Goal: Task Accomplishment & Management: Manage account settings

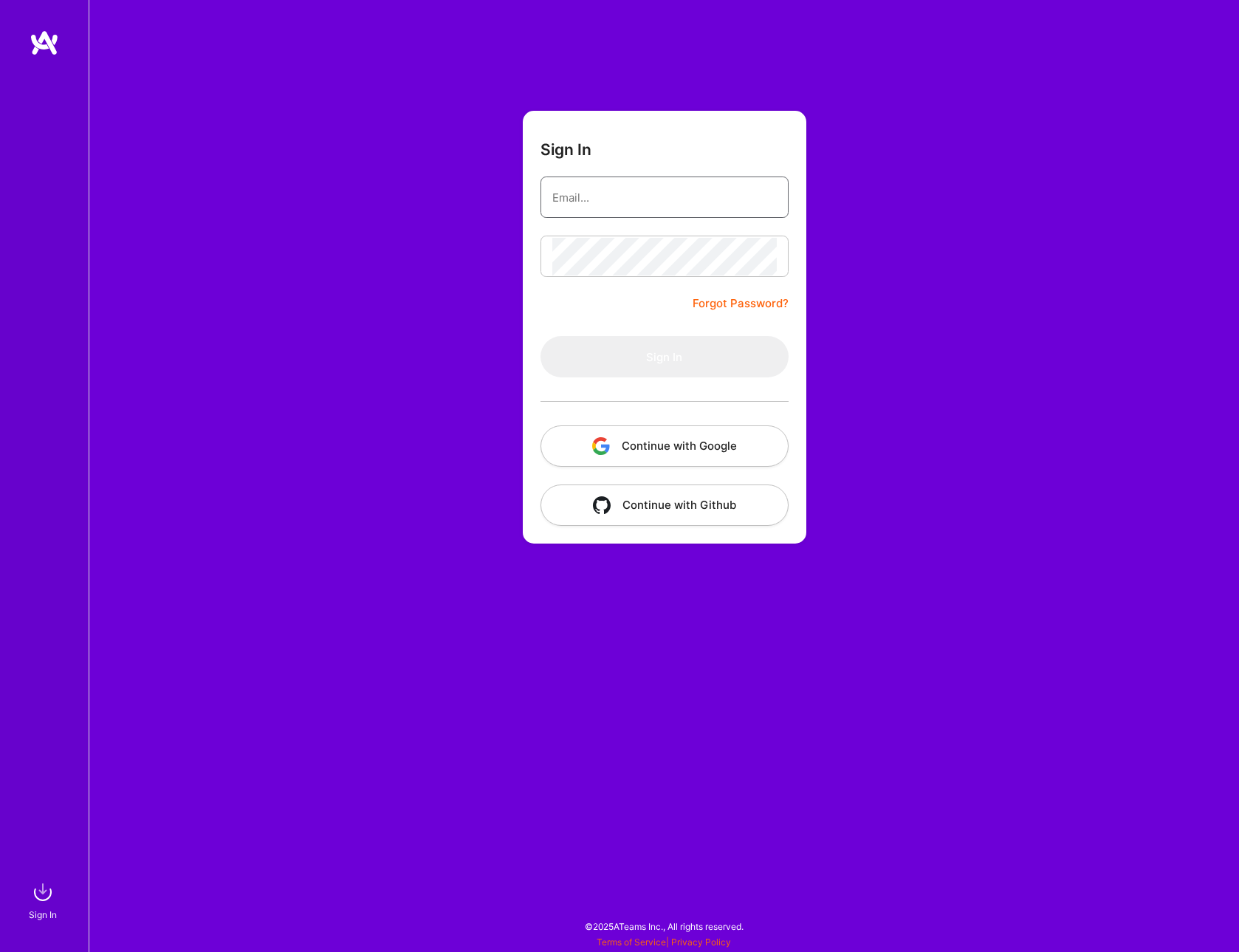
type input "[EMAIL_ADDRESS][DOMAIN_NAME]"
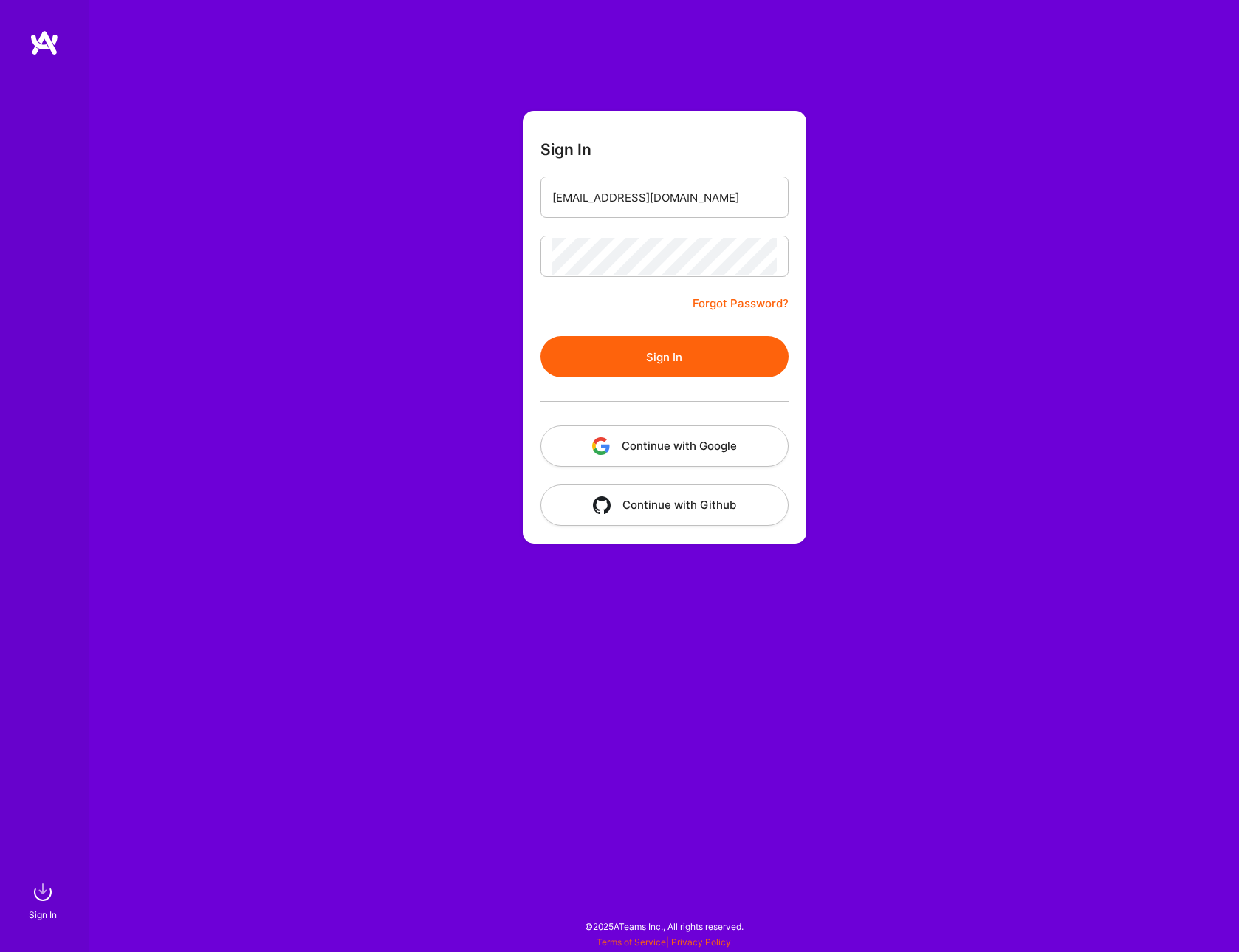
click at [605, 357] on button "Sign In" at bounding box center [665, 356] width 248 height 41
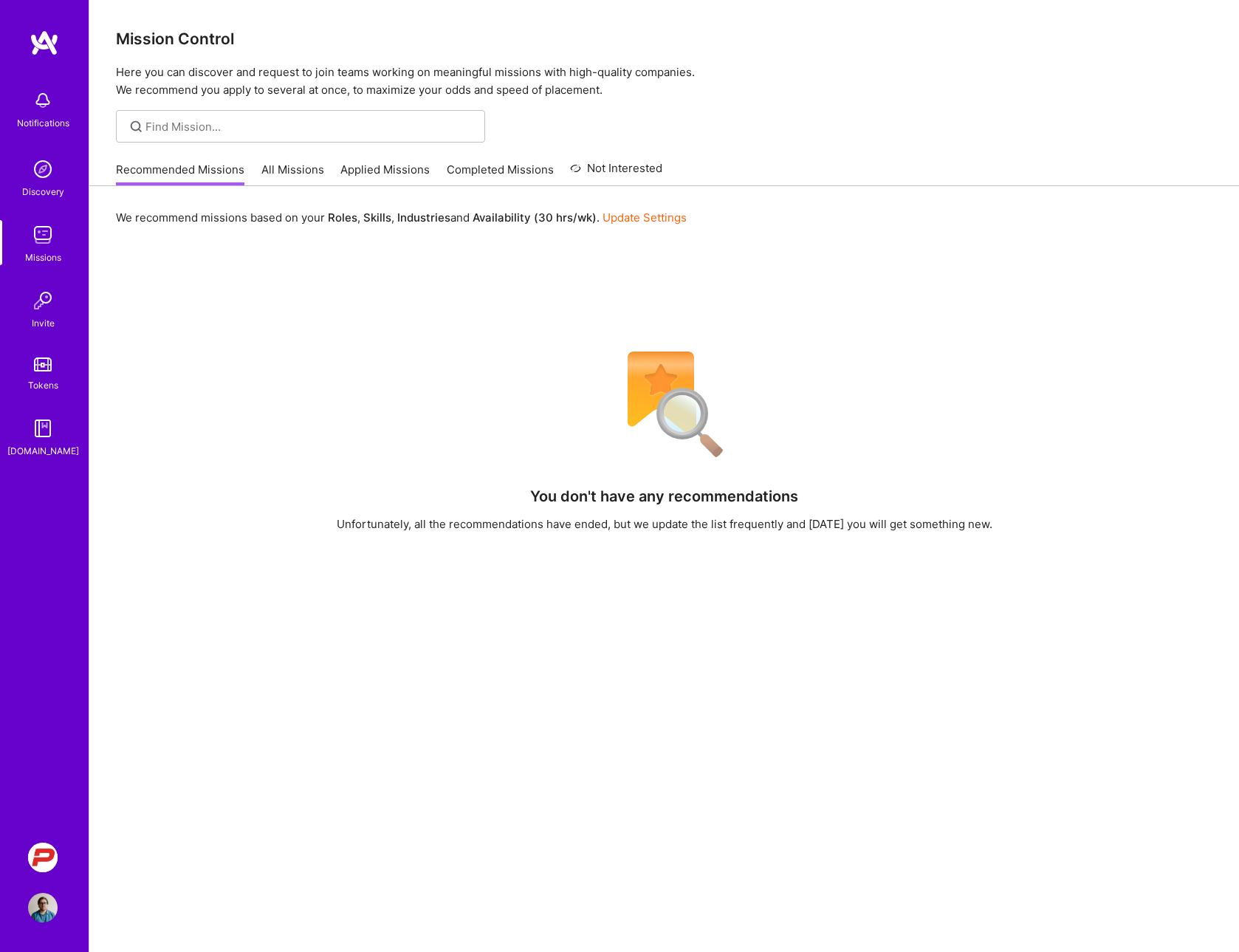
click at [44, 839] on div "Notifications Discovery Missions Invite Tokens [DOMAIN_NAME] PCarMarket: Car Ma…" at bounding box center [44, 476] width 89 height 952
click at [41, 853] on img at bounding box center [42, 857] width 29 height 29
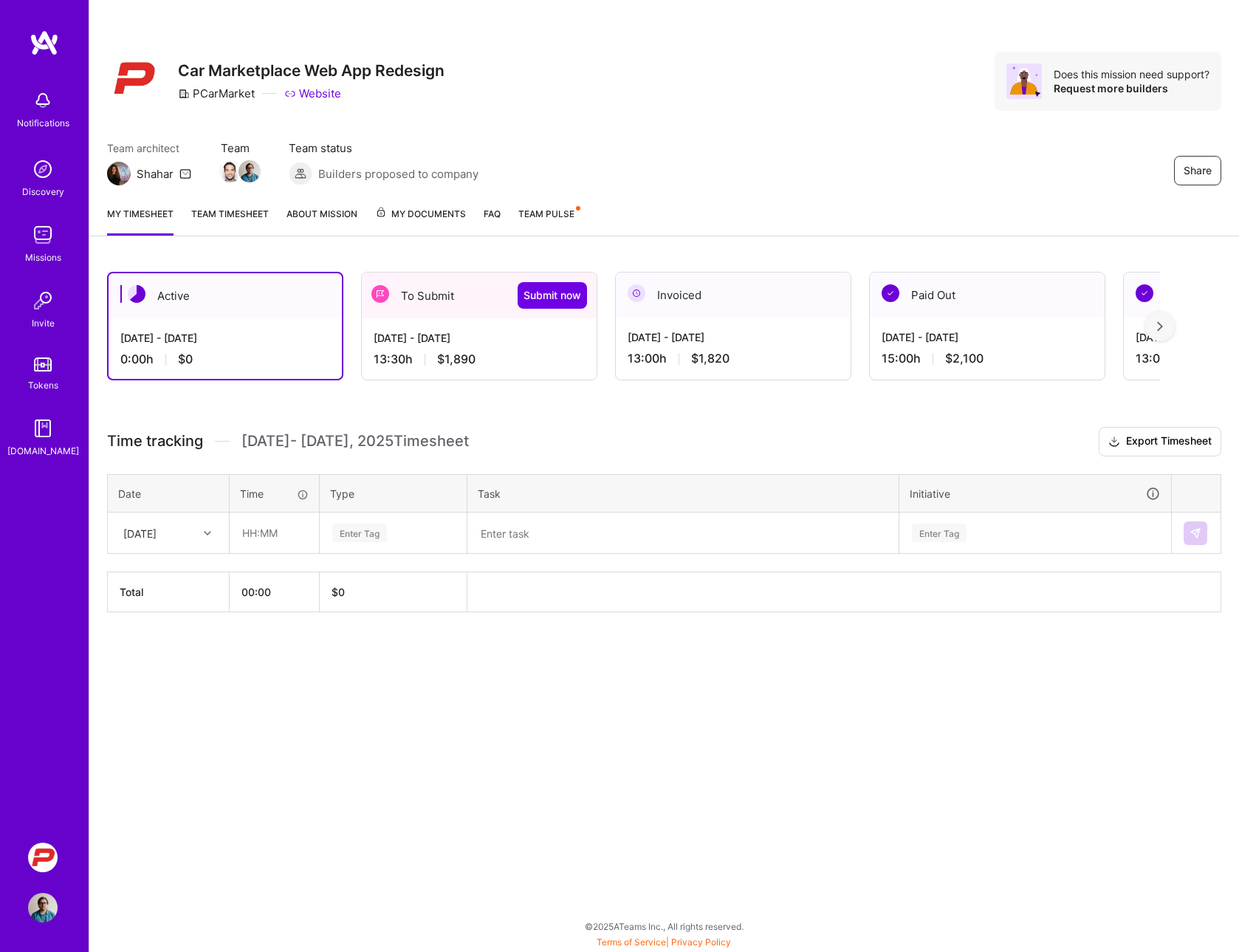
click at [408, 306] on div "To Submit Submit now" at bounding box center [479, 295] width 235 height 46
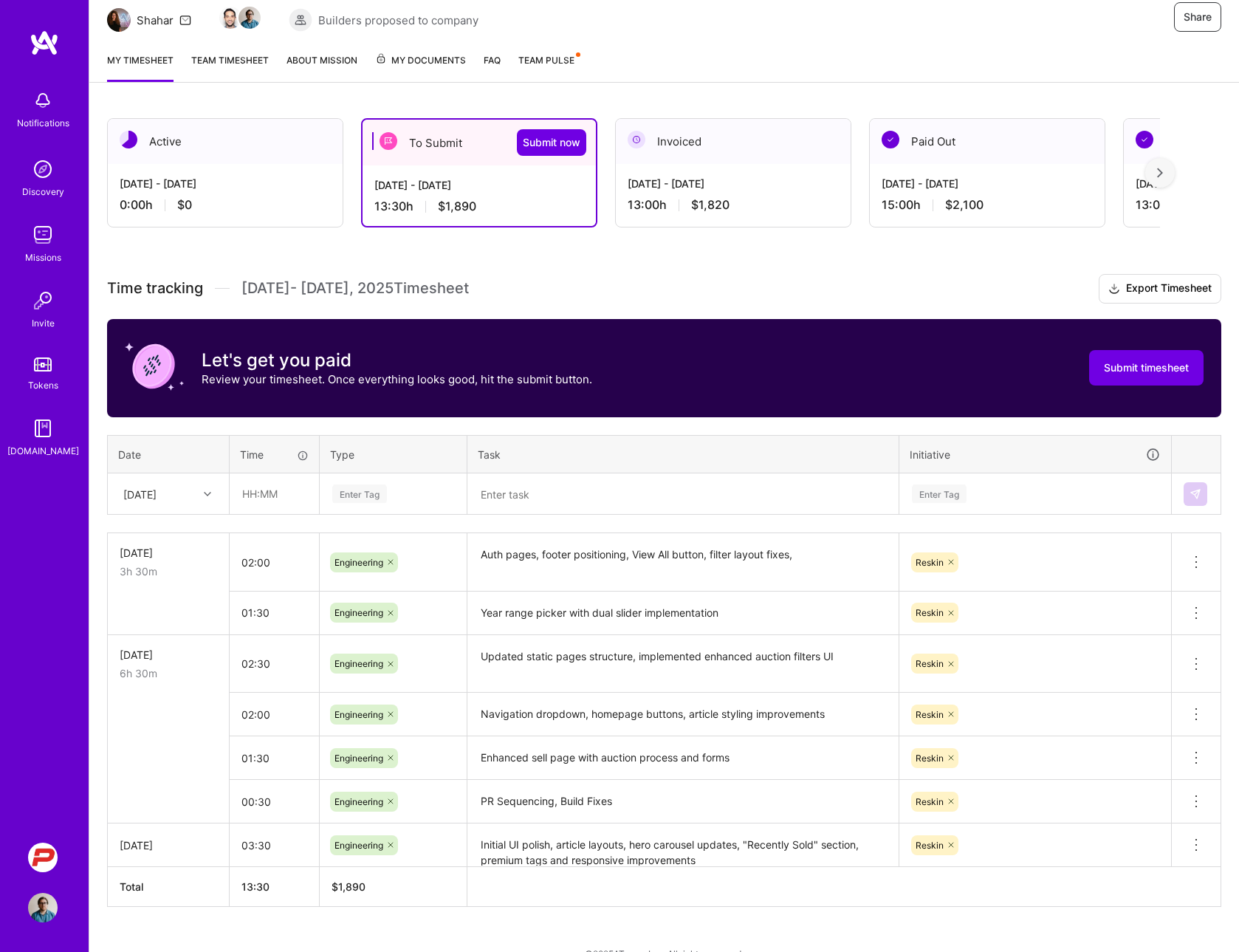
scroll to position [153, 0]
click at [211, 496] on div at bounding box center [210, 495] width 23 height 20
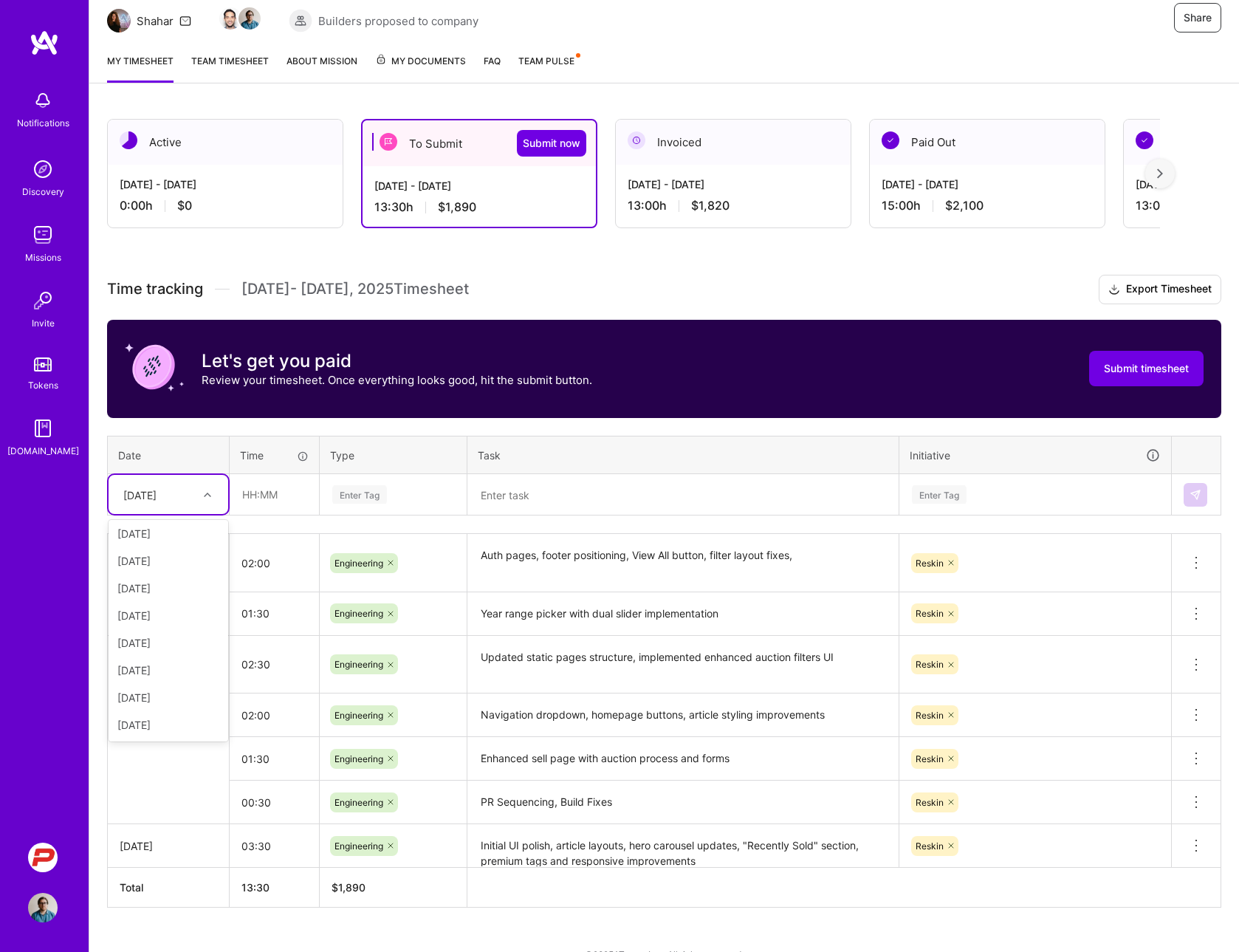
scroll to position [167, 0]
click at [156, 726] on div "[DATE]" at bounding box center [168, 725] width 119 height 27
click at [265, 490] on input "text" at bounding box center [274, 494] width 88 height 39
type input "3"
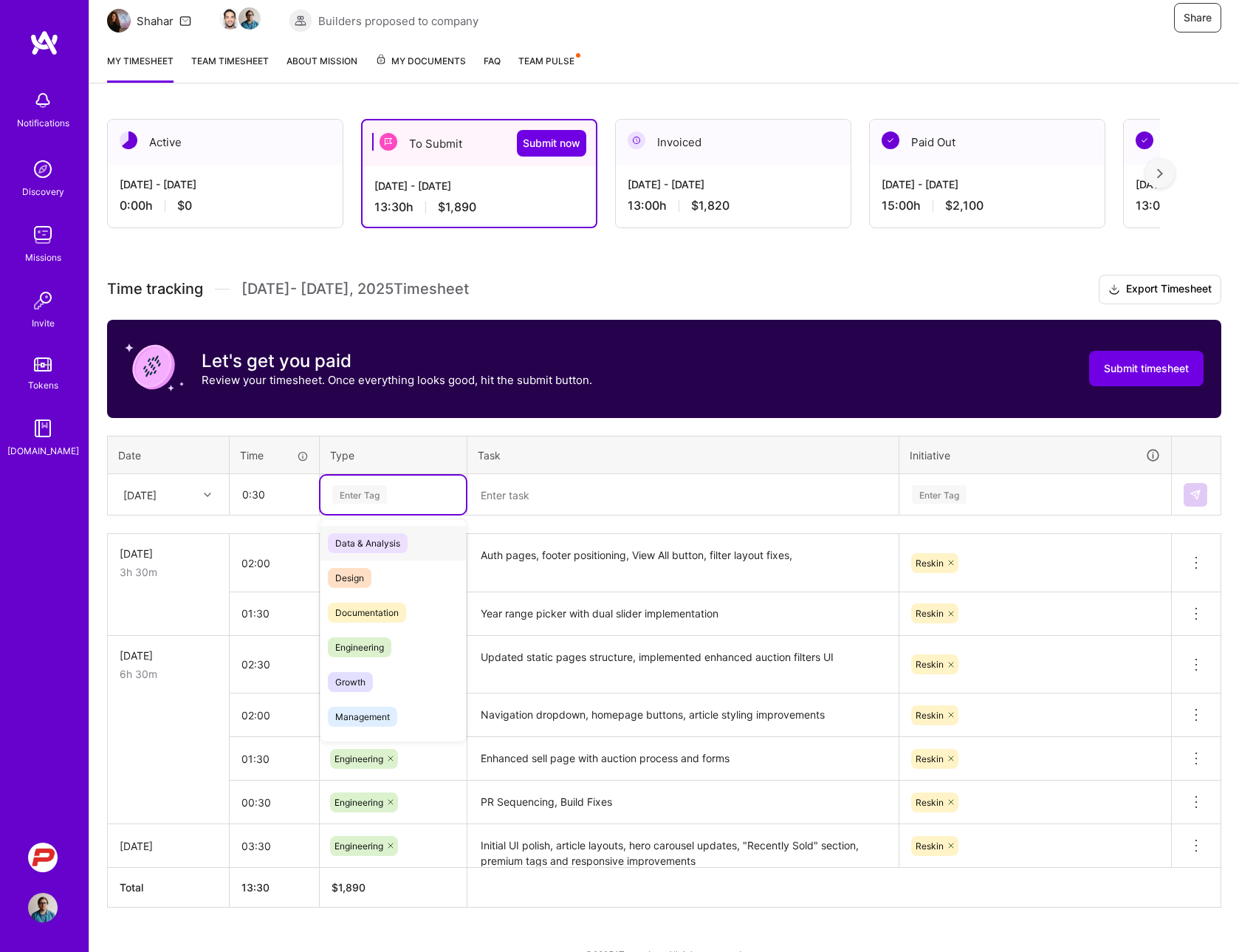
type input "00:30"
click at [360, 499] on div "Enter Tag" at bounding box center [359, 494] width 55 height 23
click at [363, 640] on span "Engineering" at bounding box center [360, 647] width 64 height 20
click at [523, 505] on textarea at bounding box center [683, 494] width 428 height 38
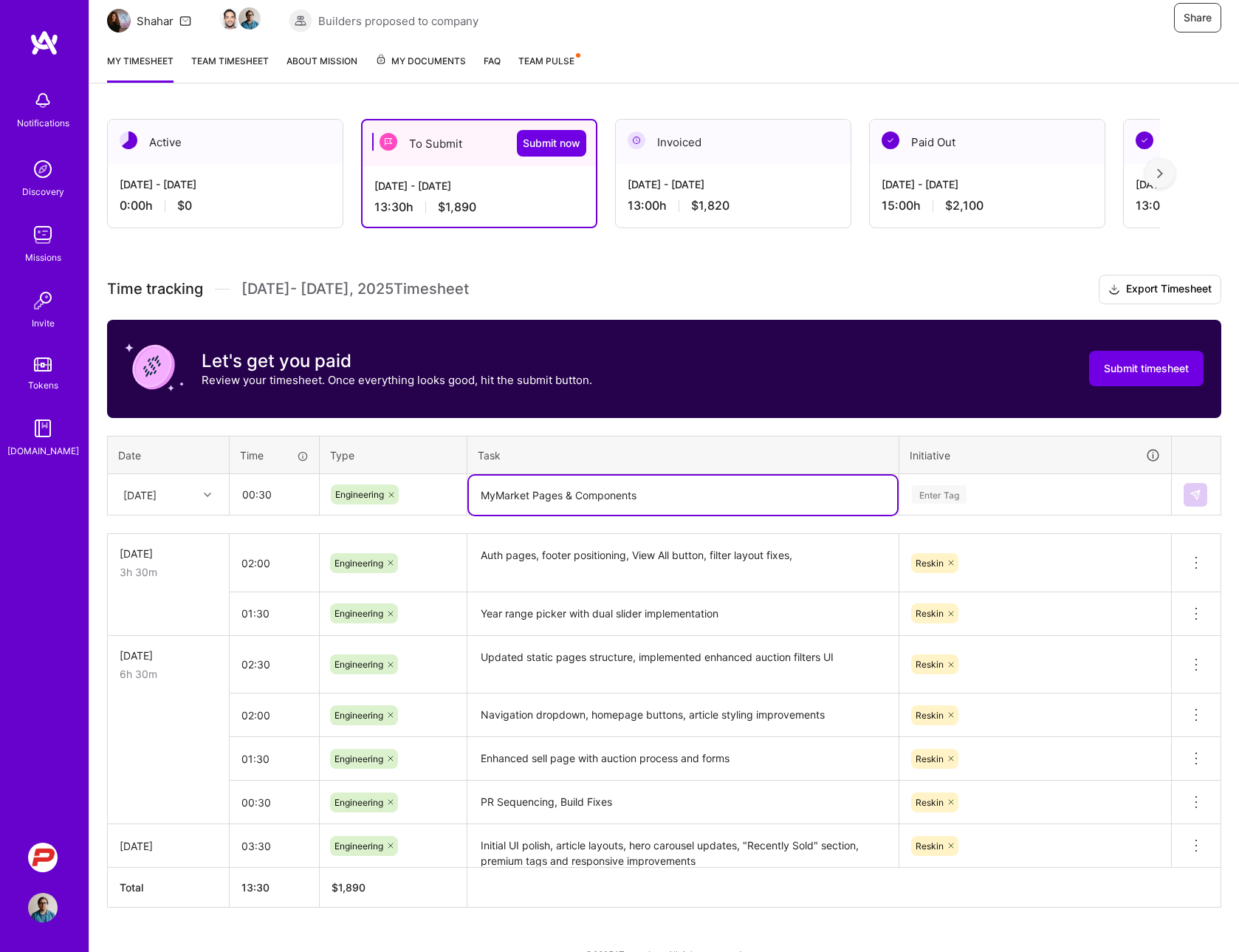
click at [922, 499] on div "Enter Tag" at bounding box center [939, 494] width 55 height 23
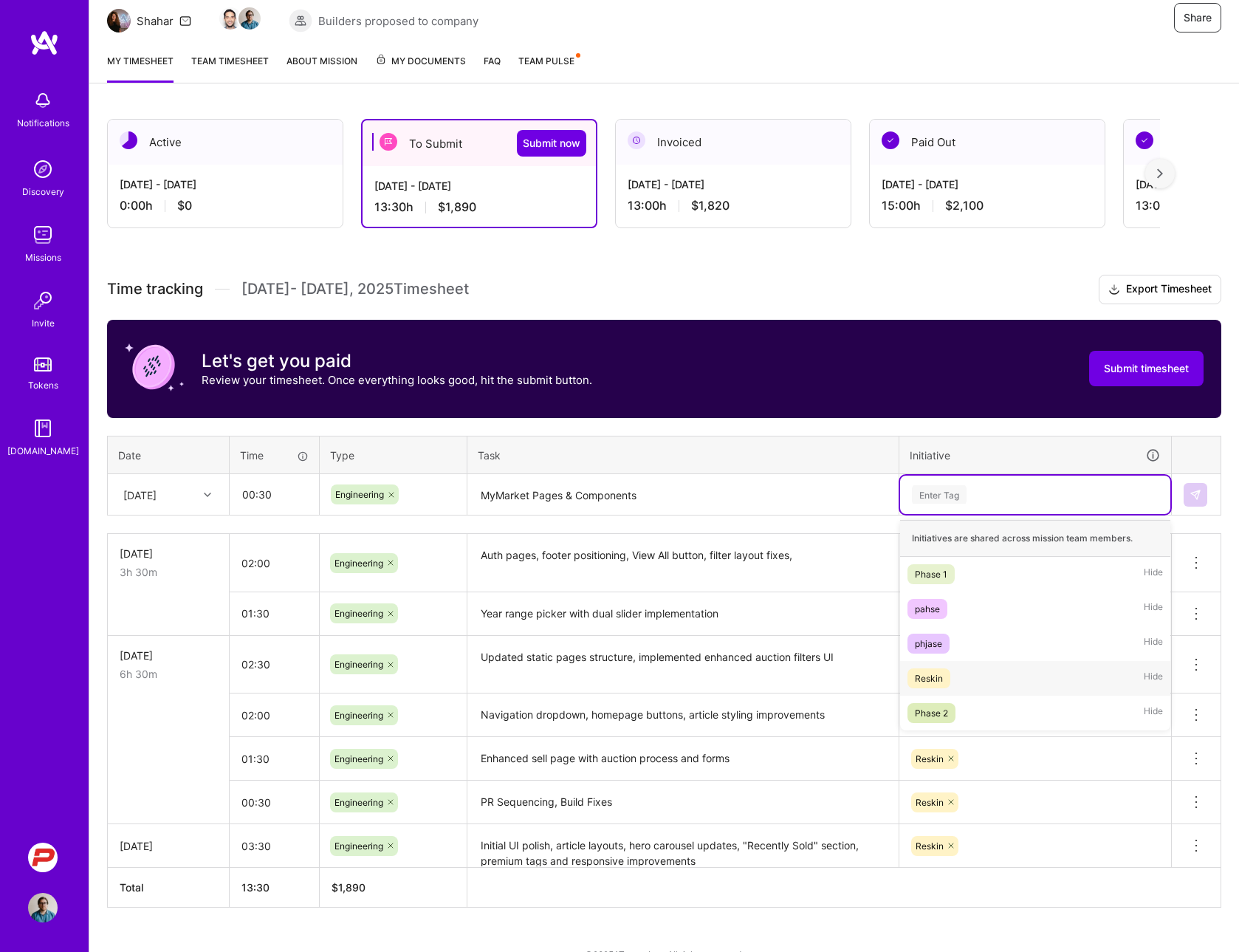
click at [931, 667] on div "Reskin Hide" at bounding box center [1036, 678] width 270 height 35
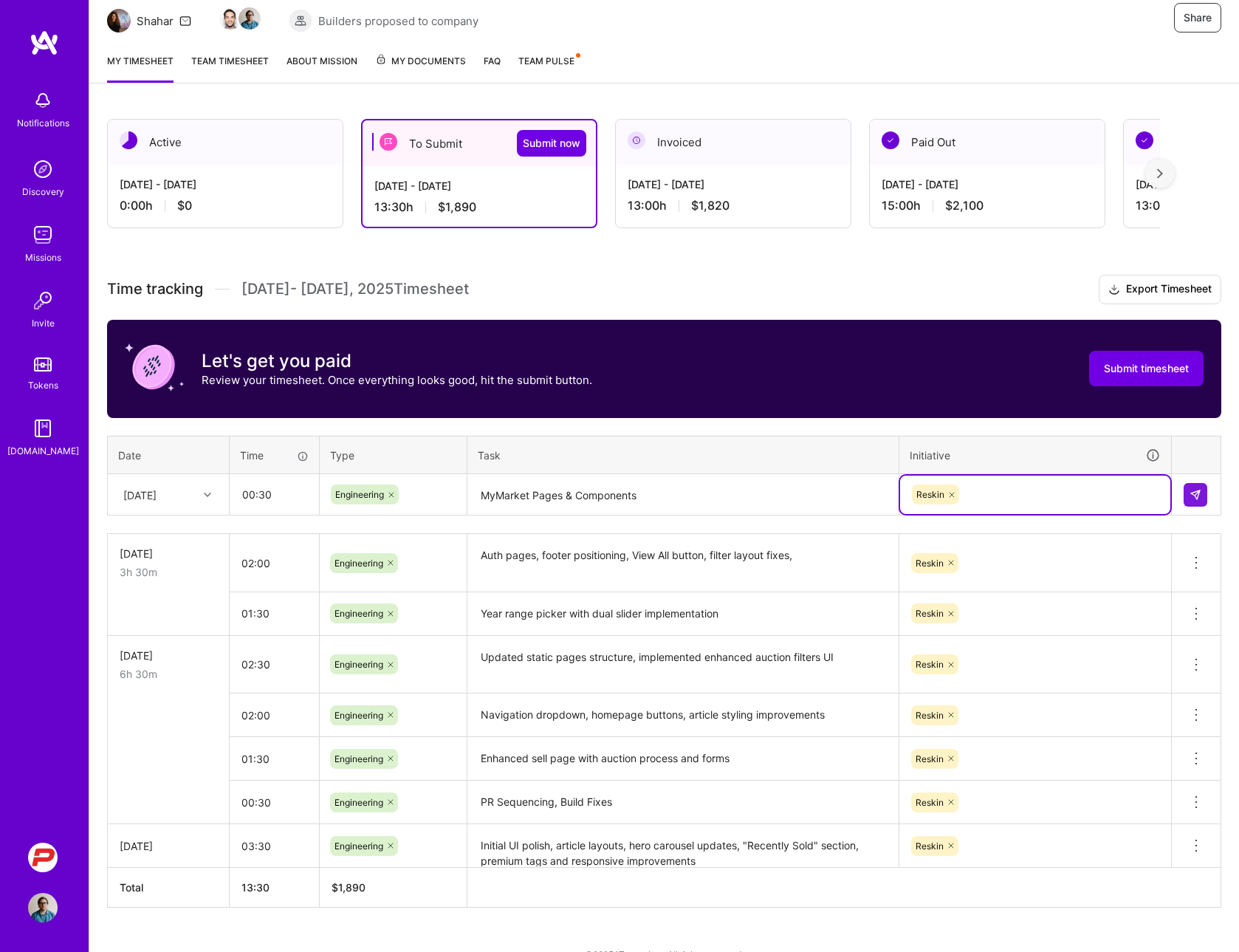
click at [695, 494] on textarea "MyMarket Pages & Components" at bounding box center [683, 495] width 428 height 39
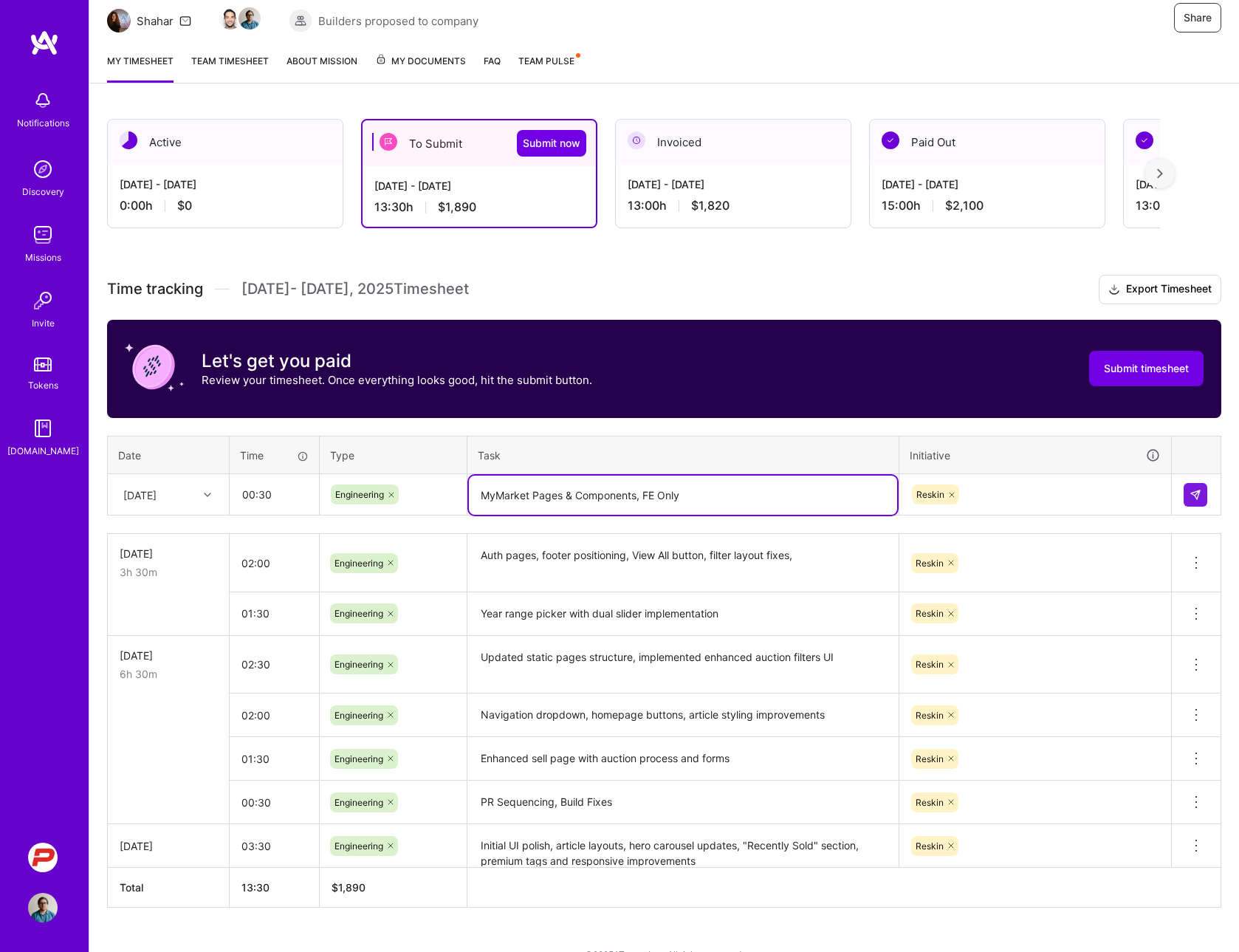
type textarea "MyMarket Pages & Components, FE Only"
click at [697, 439] on th "Task" at bounding box center [683, 454] width 432 height 38
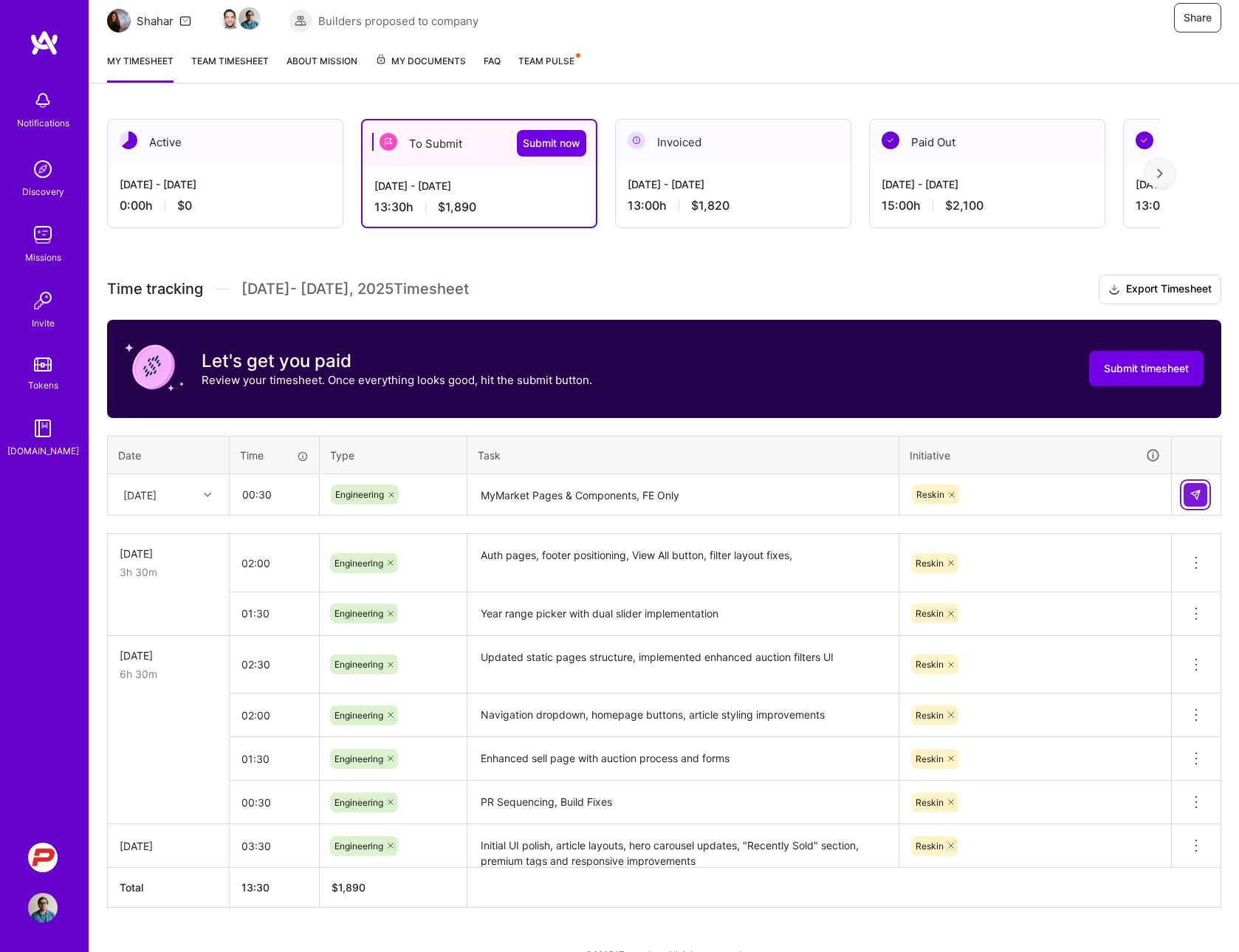
click at [1197, 496] on img at bounding box center [1195, 495] width 12 height 12
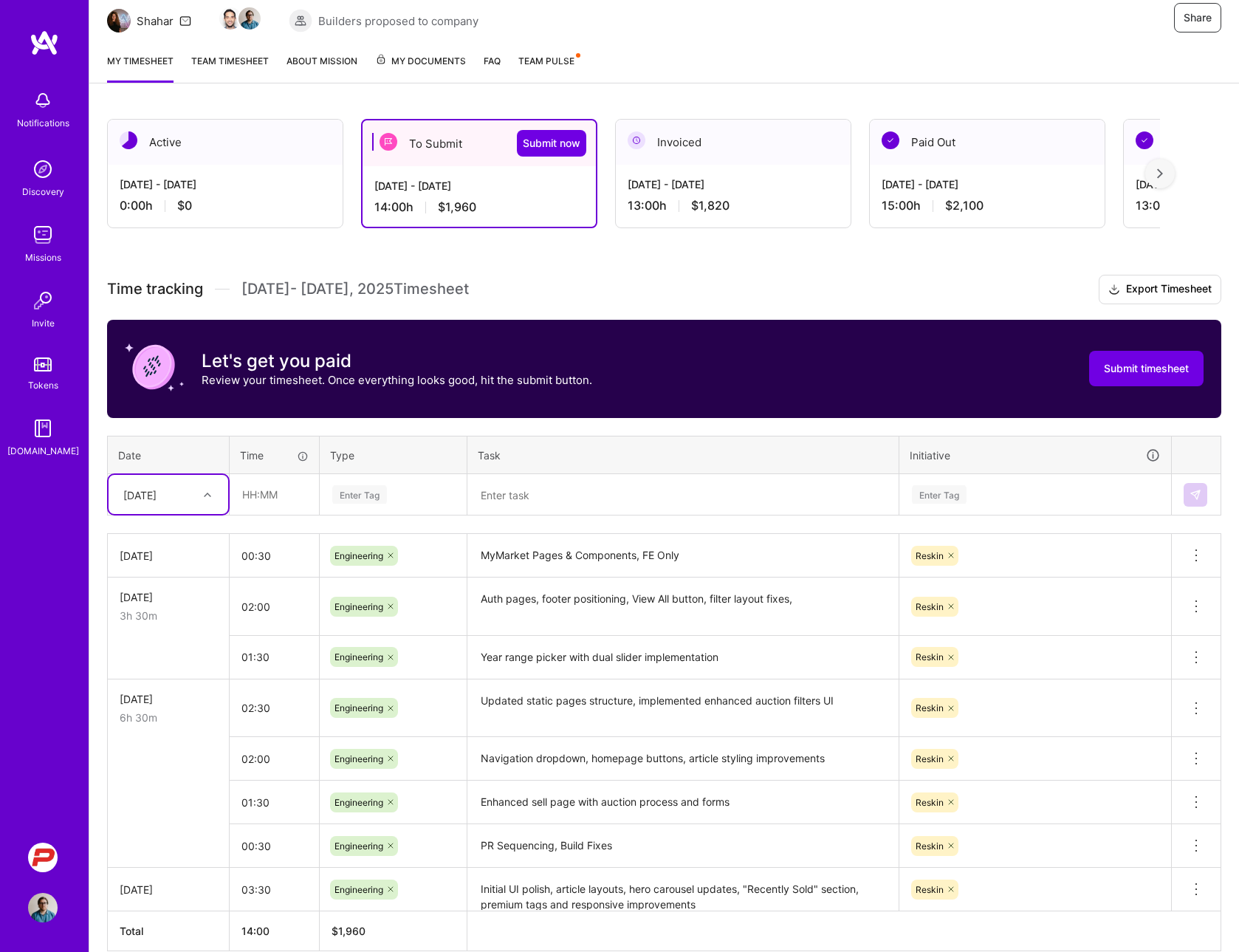
click at [618, 409] on div "Let's get you paid Review your timesheet. Once everything looks good, hit the s…" at bounding box center [665, 369] width 1114 height 98
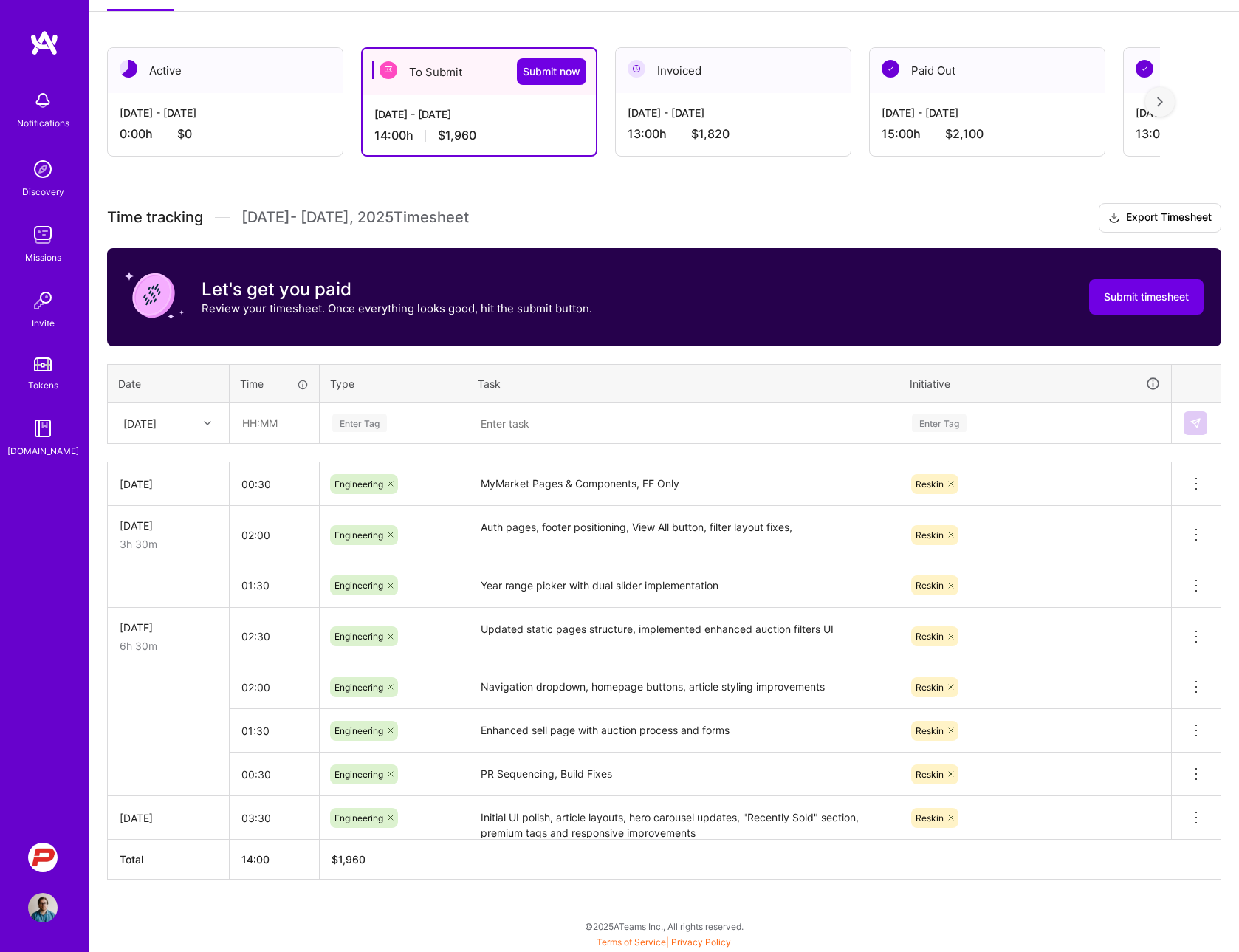
scroll to position [224, 0]
click at [1114, 295] on span "Submit timesheet" at bounding box center [1146, 297] width 85 height 15
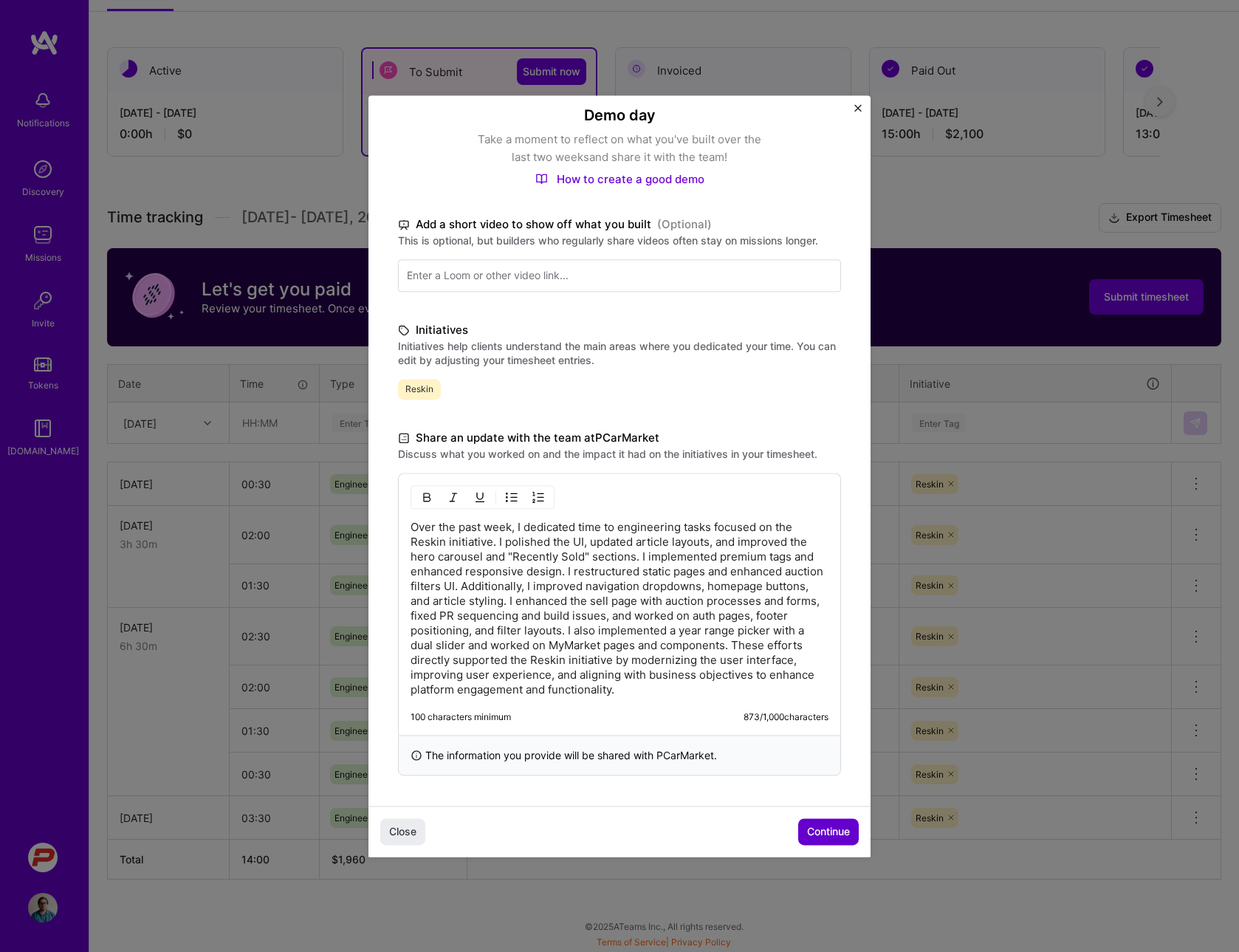
click at [819, 843] on button "Continue" at bounding box center [828, 831] width 61 height 26
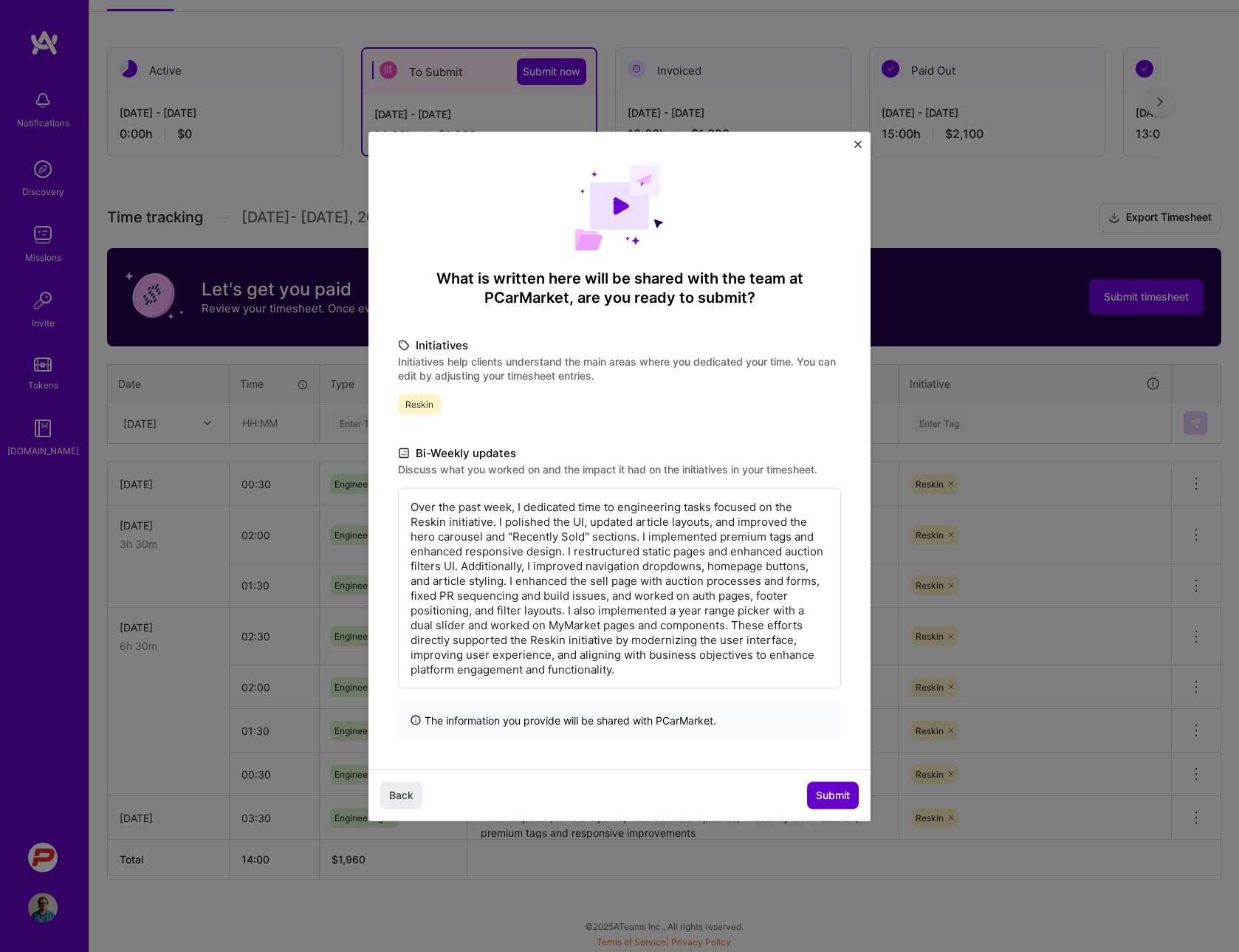
click at [819, 793] on span "Submit" at bounding box center [833, 795] width 34 height 15
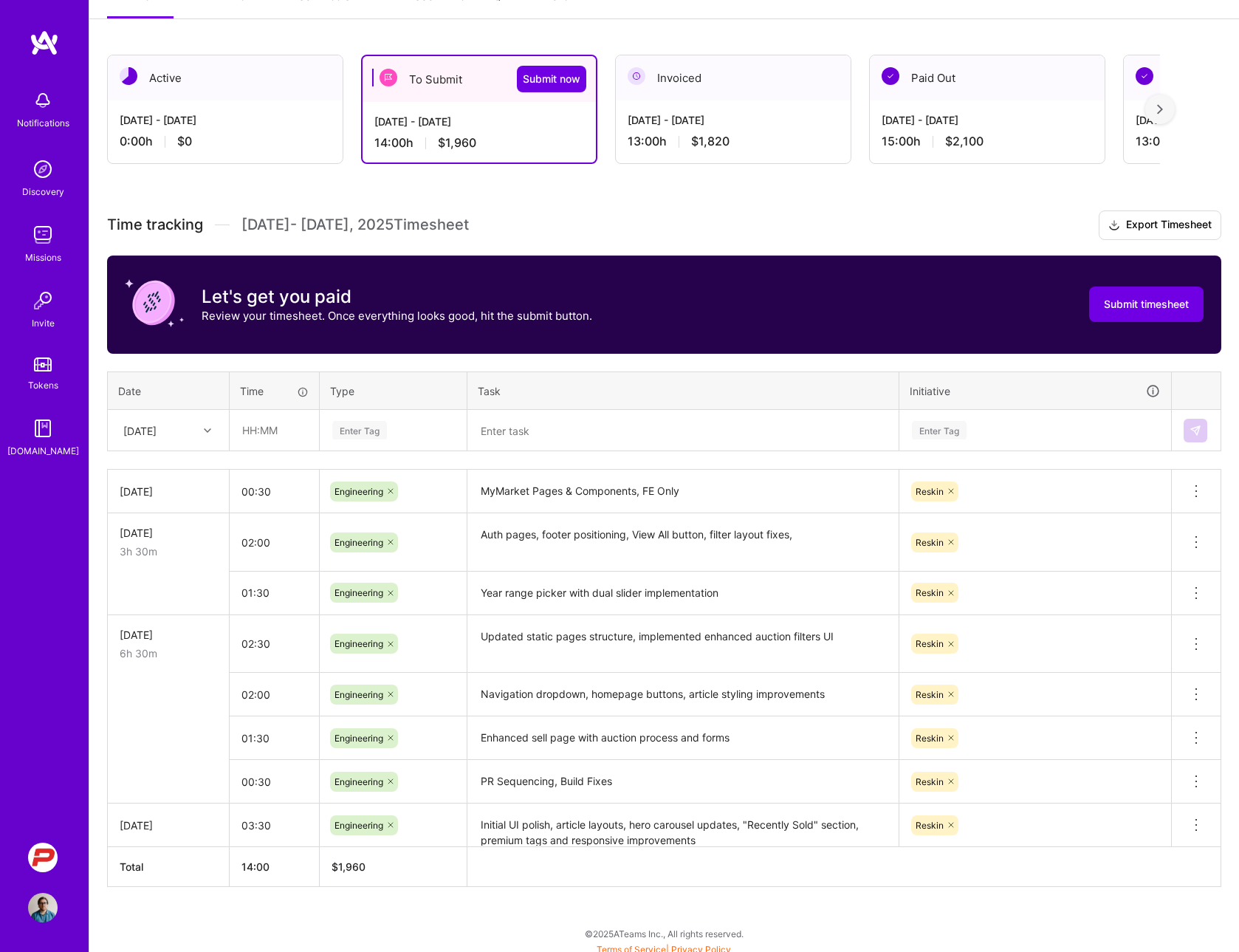
scroll to position [217, 0]
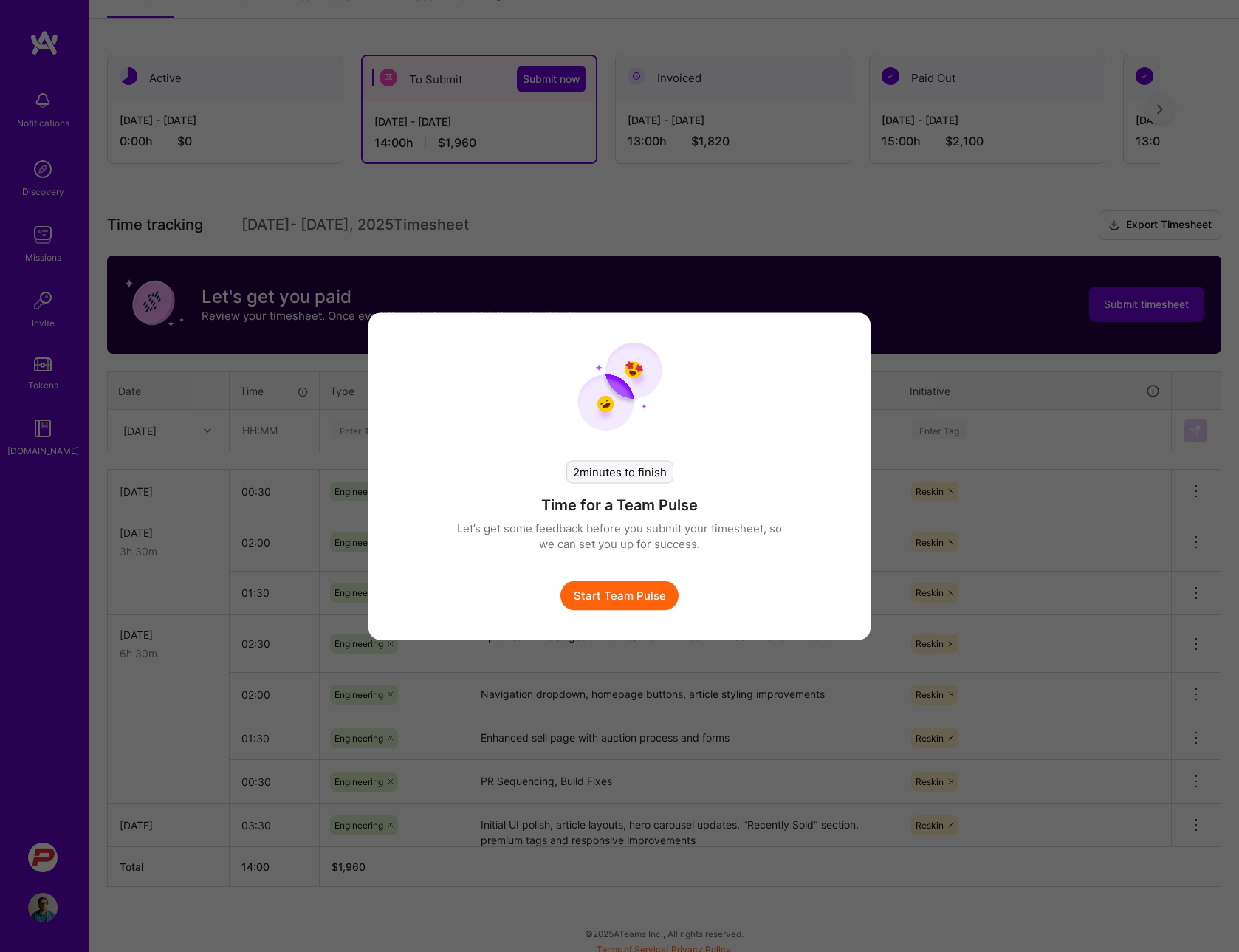
click at [601, 600] on button "Start Team Pulse" at bounding box center [619, 595] width 118 height 29
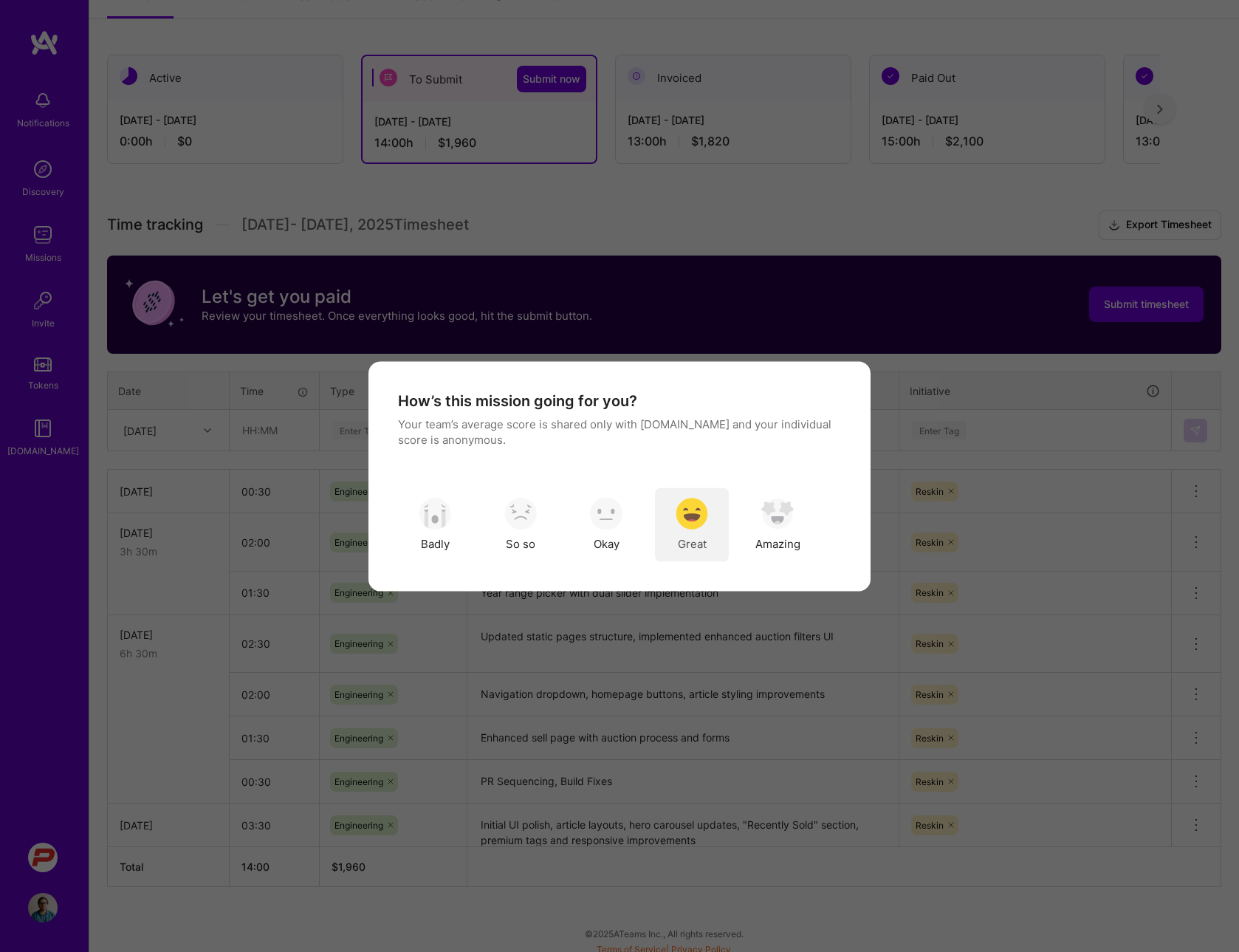
click at [720, 520] on div "Great" at bounding box center [692, 524] width 74 height 74
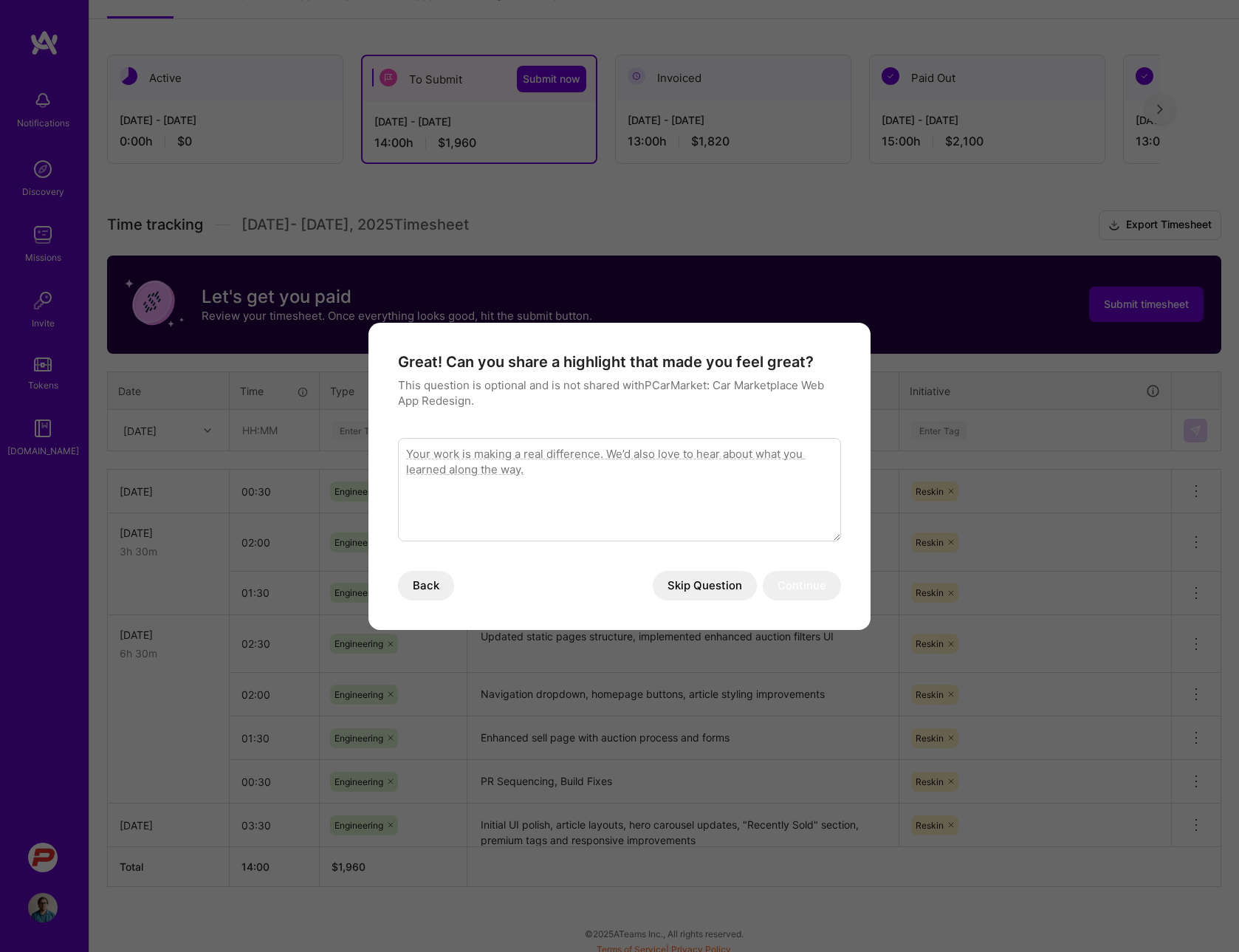
click at [711, 587] on button "Skip Question" at bounding box center [704, 585] width 104 height 29
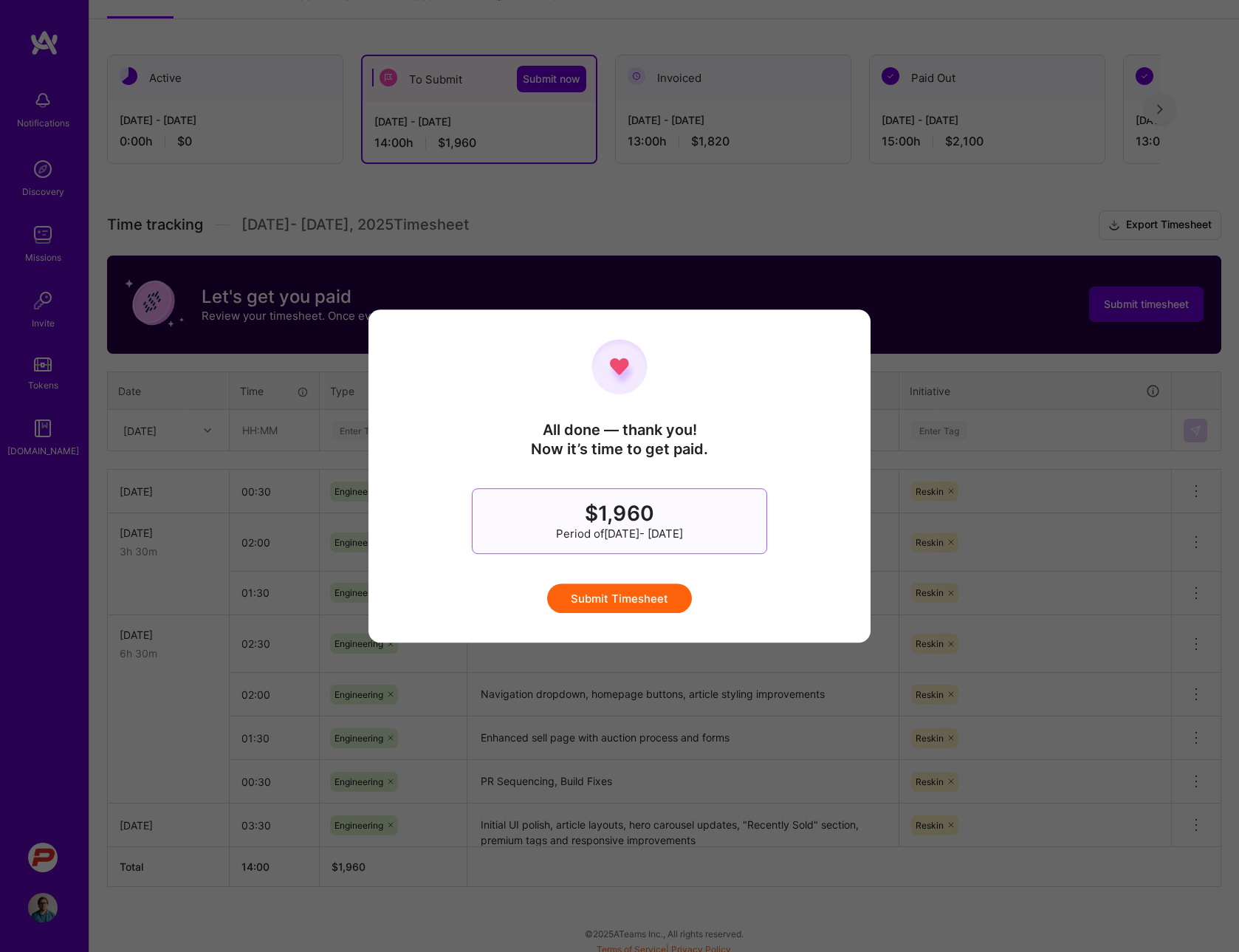
click at [626, 603] on button "Submit Timesheet" at bounding box center [620, 598] width 145 height 29
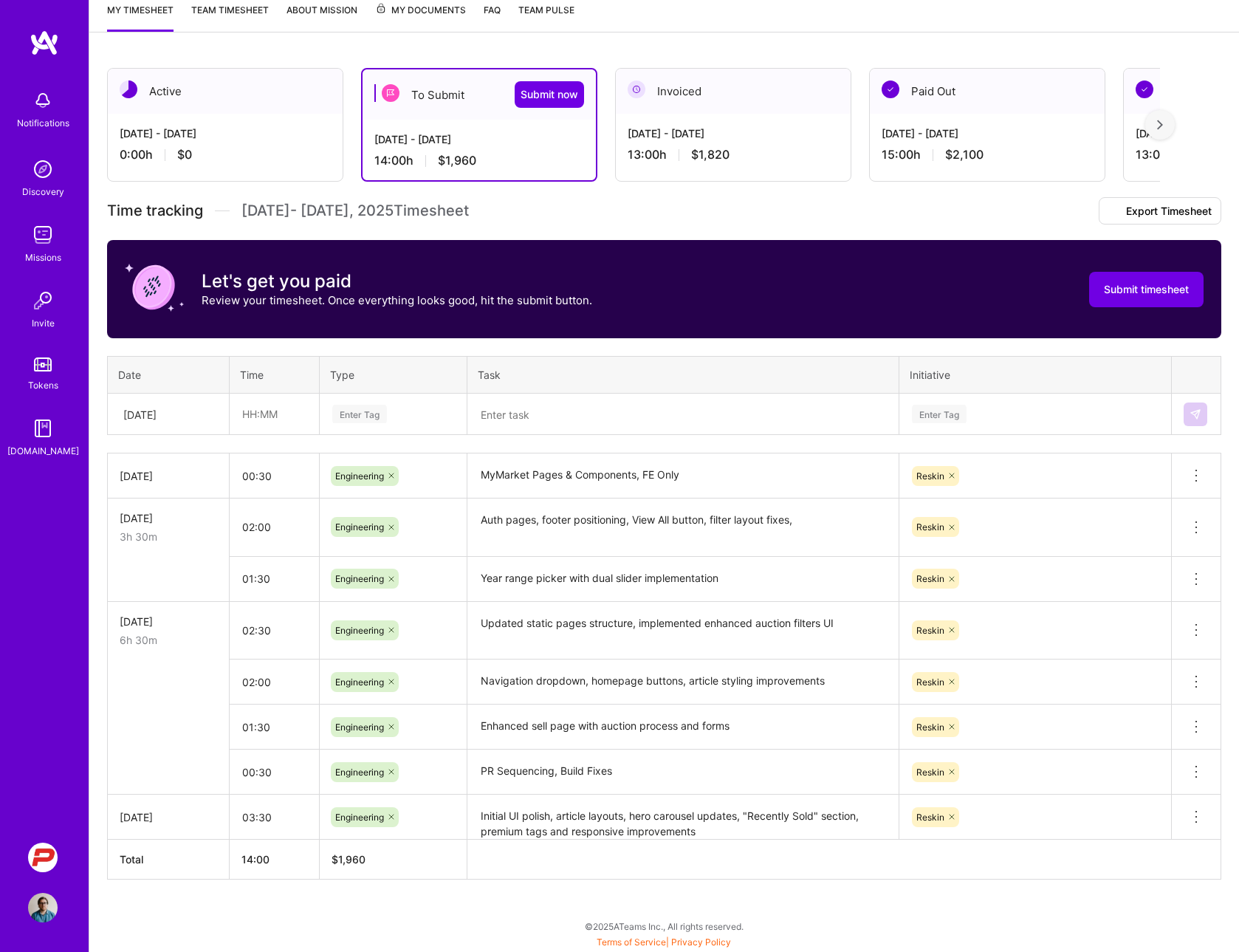
scroll to position [127, 0]
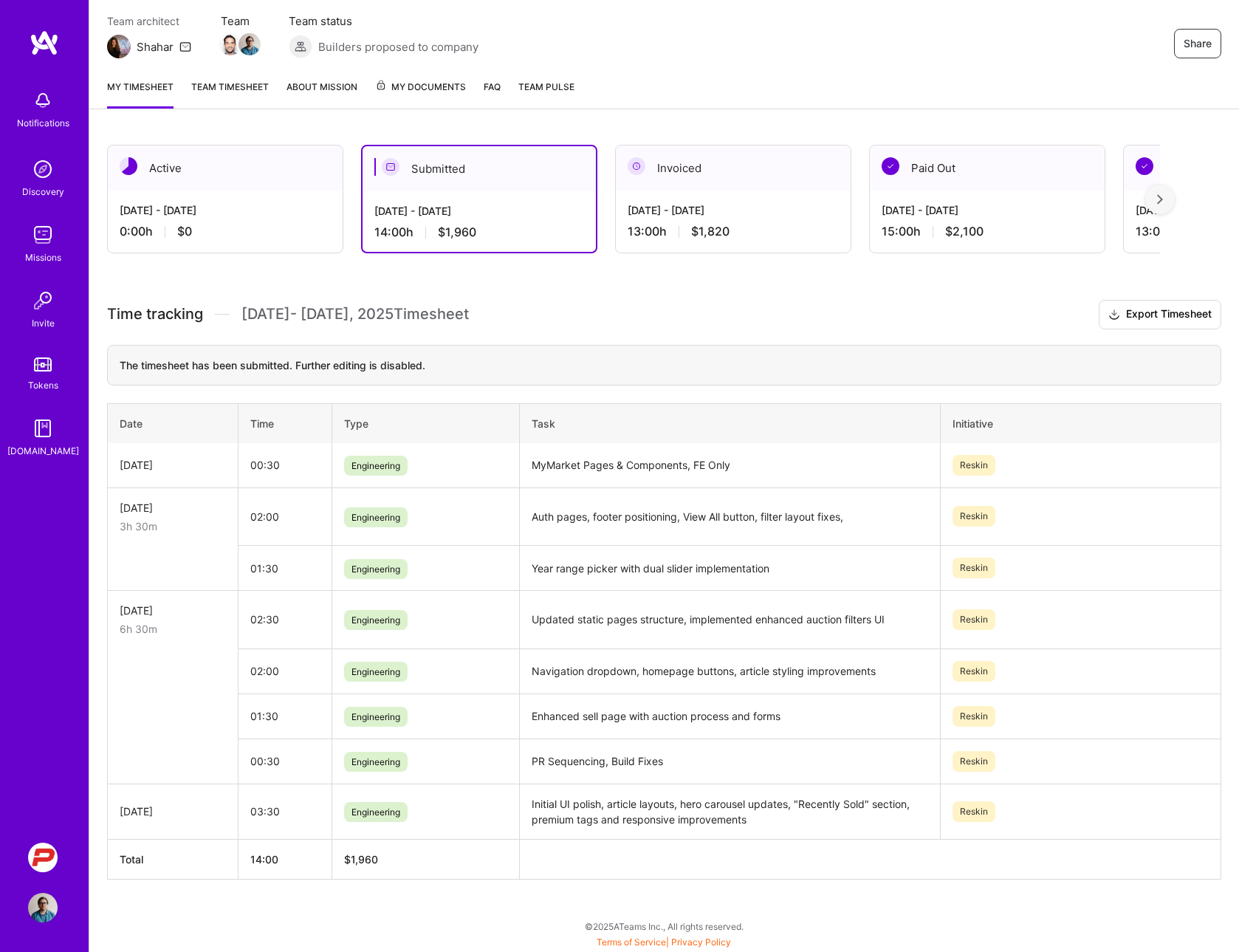
click at [553, 294] on div "Active [DATE] - [DATE] 0:00 h $0 Submitted [DATE] - [DATE] 14:00 h $1,960 Invoi…" at bounding box center [664, 539] width 1150 height 824
click at [680, 206] on div "[DATE] - [DATE]" at bounding box center [733, 209] width 211 height 16
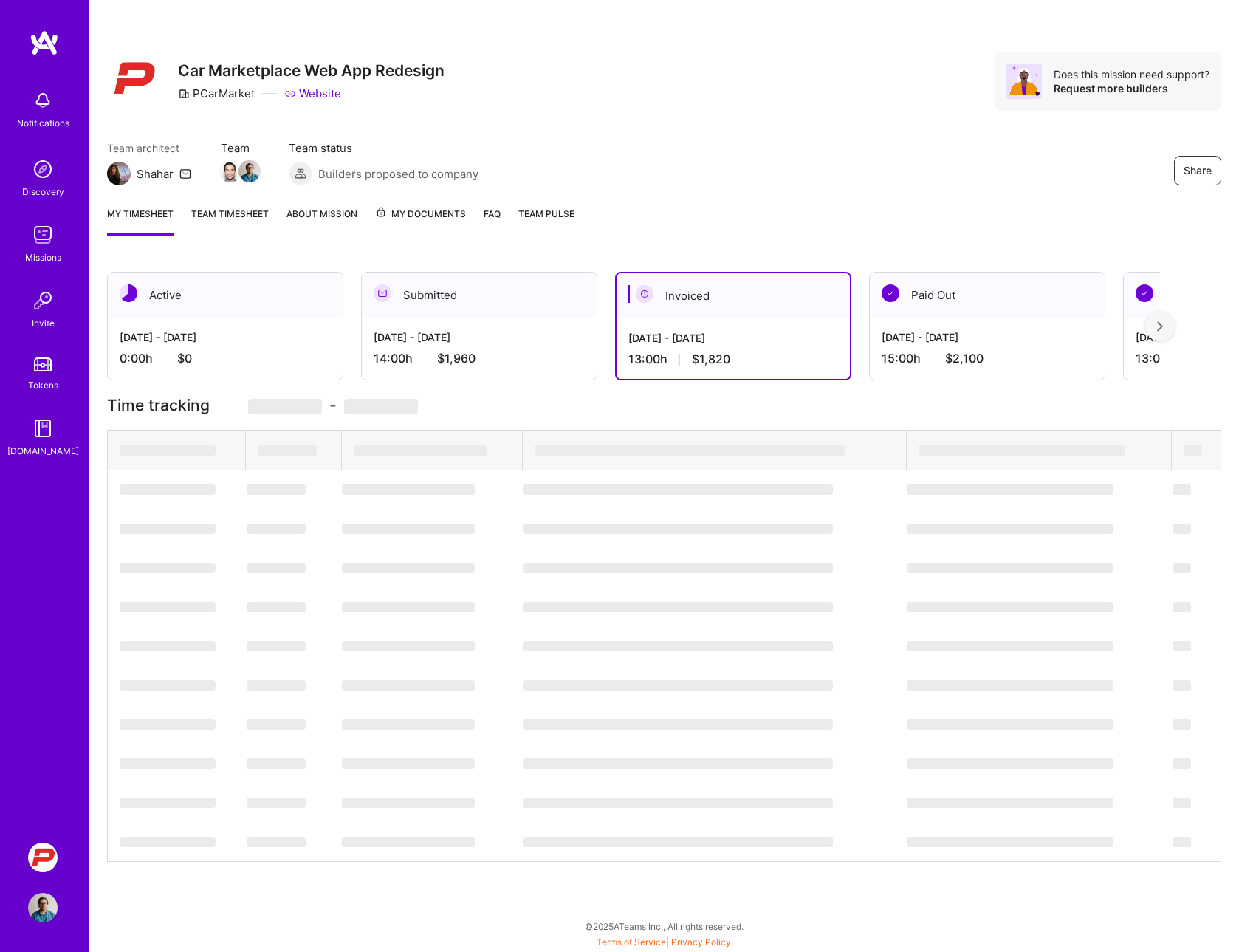
scroll to position [0, 0]
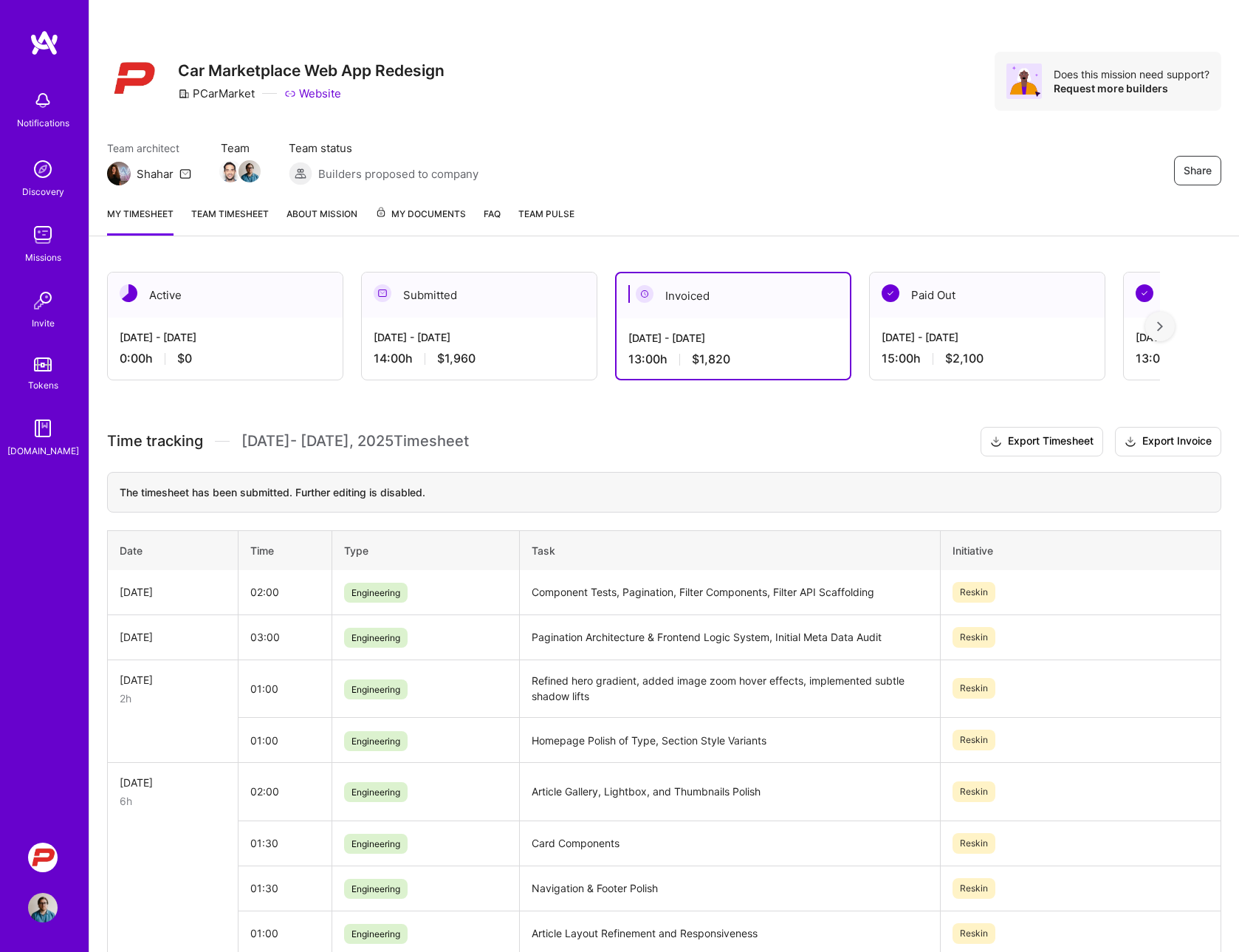
click at [481, 296] on div "Submitted" at bounding box center [479, 295] width 235 height 45
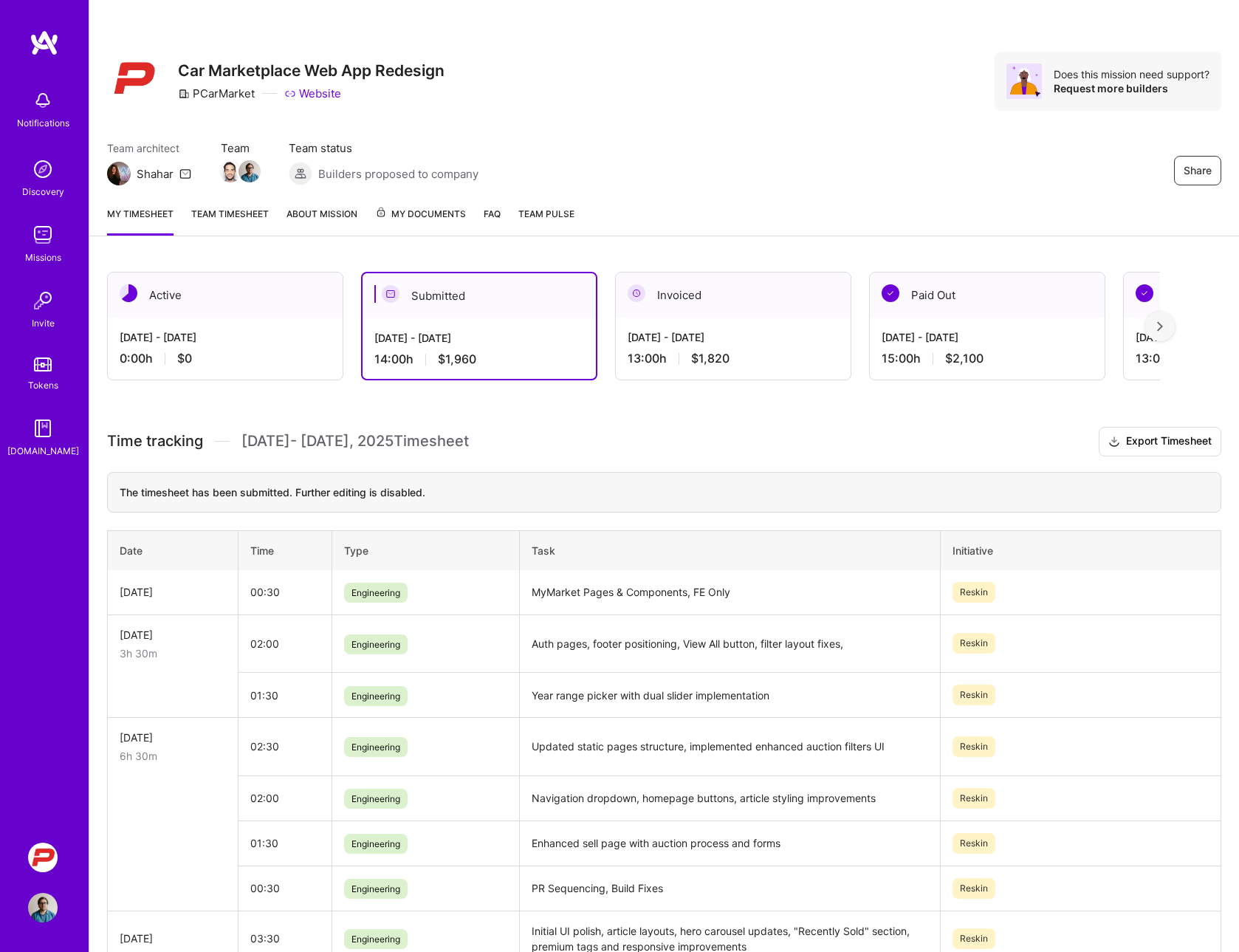
click at [289, 345] on div "[DATE] - [DATE] 0:00 h $0" at bounding box center [225, 348] width 235 height 61
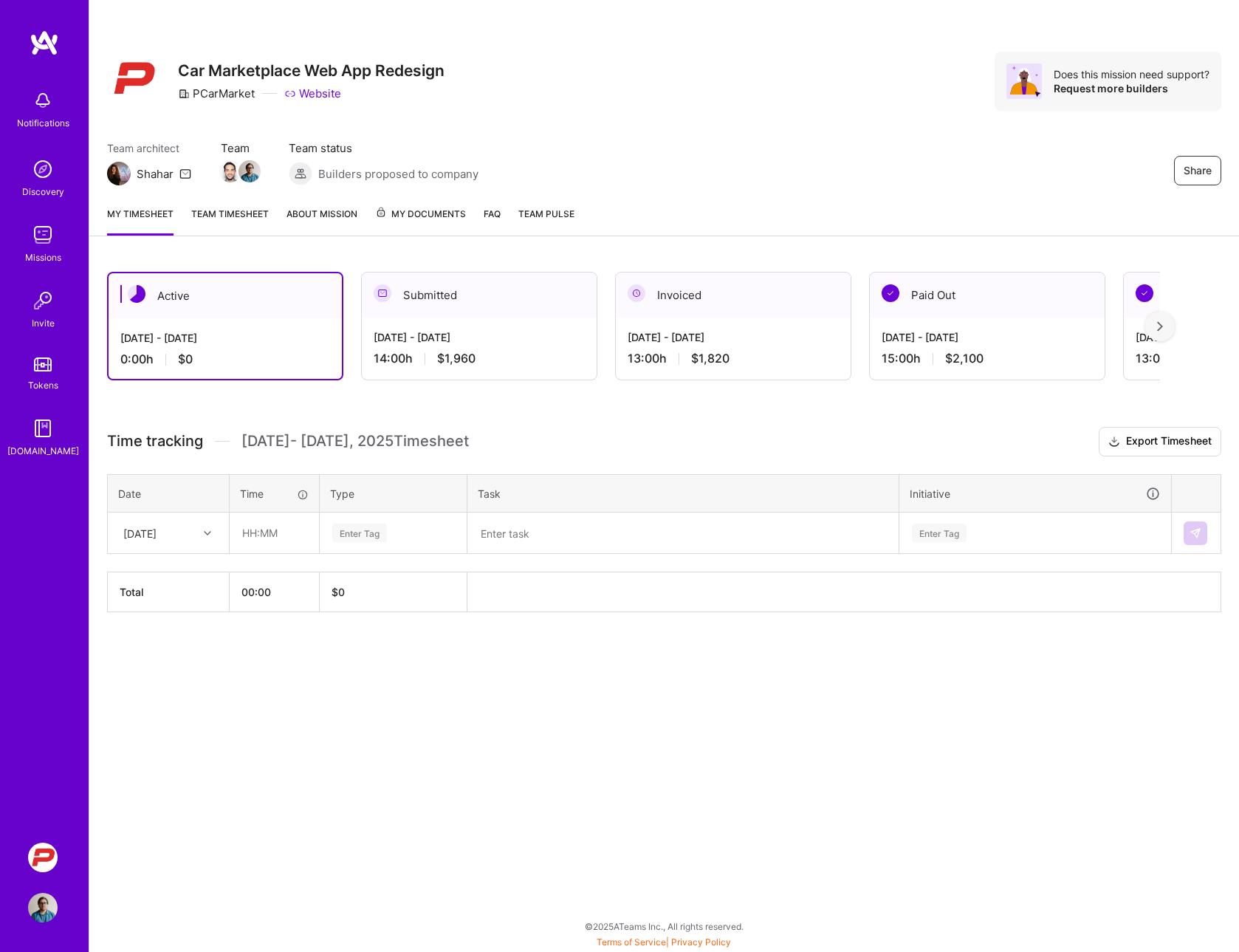
click at [396, 797] on div "Share Car Marketplace Web App Redesign PCarMarket Website Does this mission nee…" at bounding box center [664, 476] width 1150 height 952
click at [716, 87] on div "Share Car Marketplace Web App Redesign PCarMarket Website Does this mission nee…" at bounding box center [665, 81] width 1114 height 59
